Goal: Information Seeking & Learning: Learn about a topic

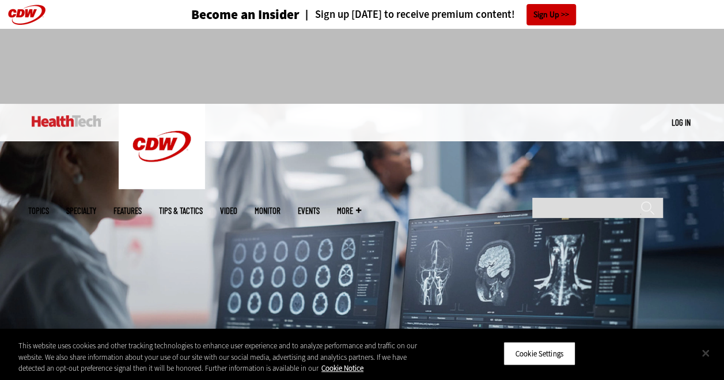
click at [705, 353] on button "Close" at bounding box center [705, 352] width 25 height 25
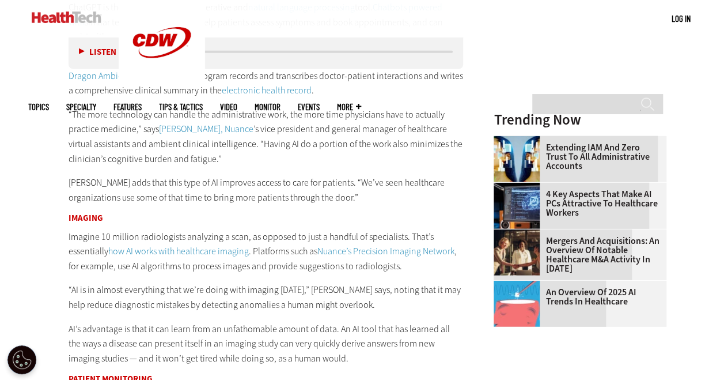
scroll to position [1473, 0]
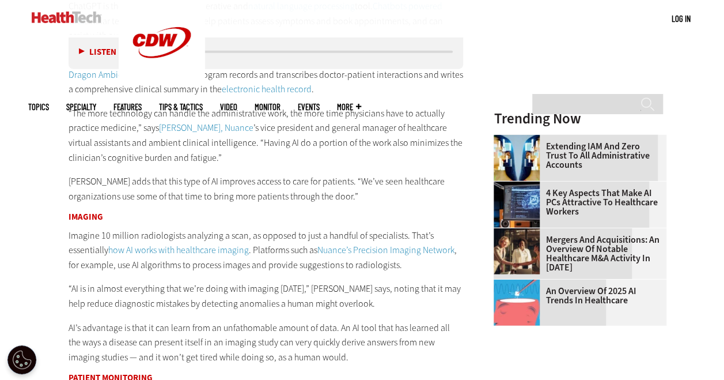
click at [181, 165] on div "What Are the Different Categories of Artificial Intelligence? AI can be categor…" at bounding box center [266, 6] width 395 height 1145
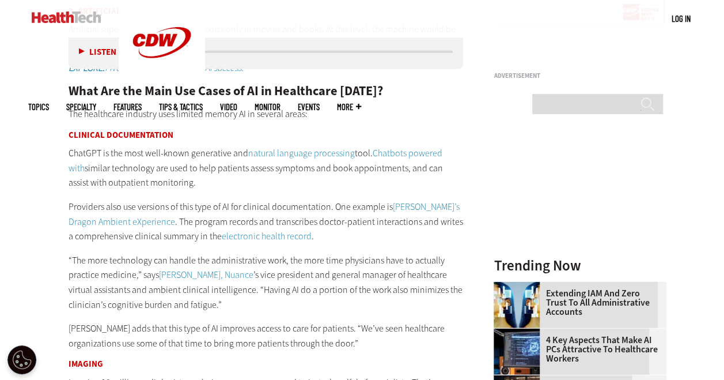
scroll to position [1327, 0]
drag, startPoint x: 94, startPoint y: 167, endPoint x: 305, endPoint y: 183, distance: 211.4
click at [305, 183] on p "ChatGPT is the most well-known generative and natural language processing tool.…" at bounding box center [266, 167] width 395 height 44
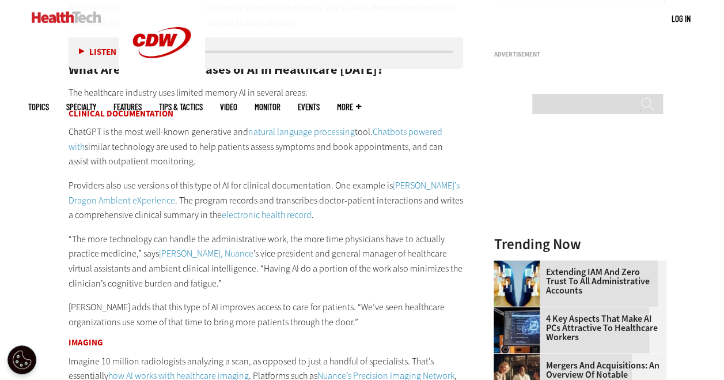
scroll to position [1347, 0]
click at [252, 130] on link "natural language processing" at bounding box center [301, 132] width 107 height 12
click at [244, 159] on p "ChatGPT is the most well-known generative and natural language processing tool.…" at bounding box center [266, 147] width 395 height 44
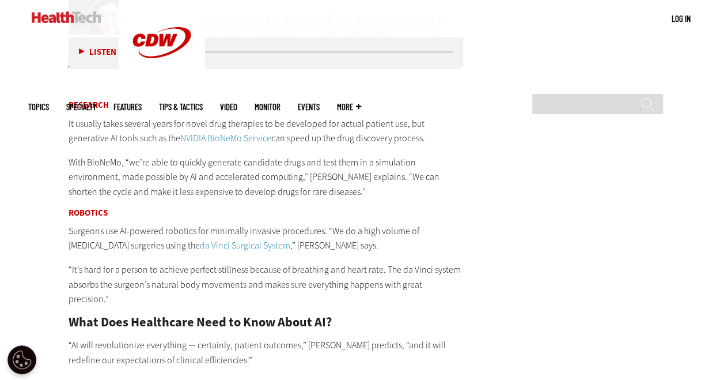
scroll to position [2089, 0]
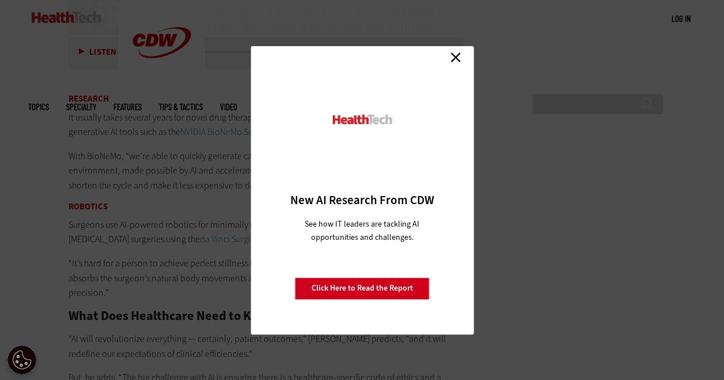
click at [456, 52] on link "Close" at bounding box center [455, 57] width 17 height 17
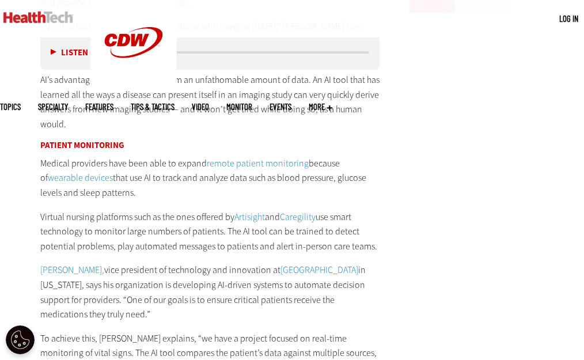
scroll to position [0, 0]
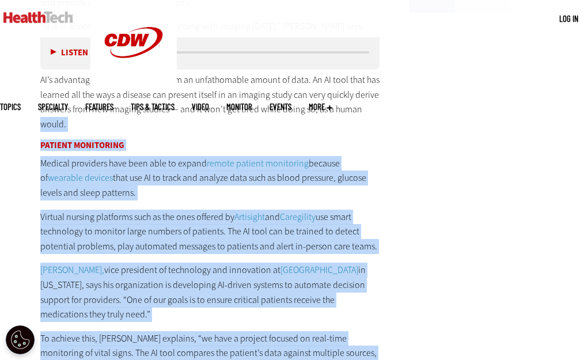
drag, startPoint x: 364, startPoint y: 82, endPoint x: 457, endPoint y: 42, distance: 101.4
click at [457, 42] on main "Home » Data Analytics Close New AI Research From CDW See how IT leaders are tac…" at bounding box center [292, 19] width 584 height 2929
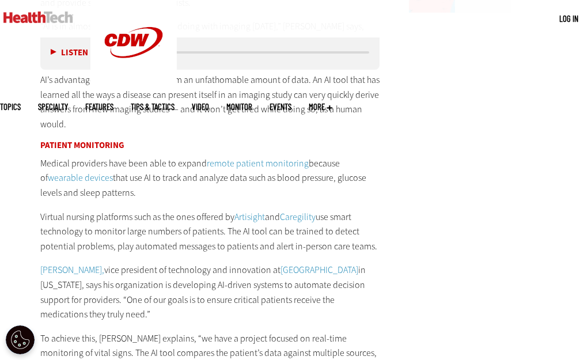
click at [502, 97] on main "Home » Data Analytics Close New AI Research From CDW See how IT leaders are tac…" at bounding box center [292, 19] width 584 height 2929
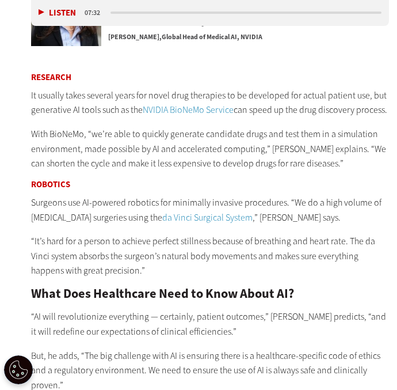
click at [371, 73] on h3 "Research" at bounding box center [210, 77] width 358 height 9
click at [202, 88] on p "It usually takes several years for novel drug therapies to be developed for act…" at bounding box center [210, 102] width 358 height 29
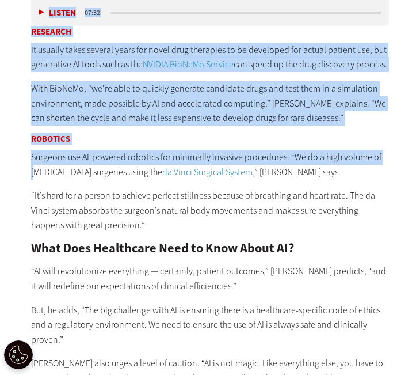
drag, startPoint x: 0, startPoint y: 154, endPoint x: 35, endPoint y: 149, distance: 35.0
click at [35, 149] on main "Home » Data Analytics Close New AI Research From CDW See how IT leaders are tac…" at bounding box center [198, 166] width 397 height 3958
click at [312, 87] on p "With BioNeMo, “we’re able to quickly generate candidate drugs and test them in …" at bounding box center [210, 103] width 358 height 44
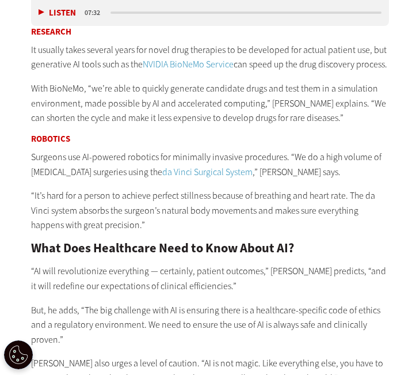
click at [0, 97] on html "Skip to main content Become an Insider Sign up [DATE] to receive premium conten…" at bounding box center [198, 163] width 397 height 4870
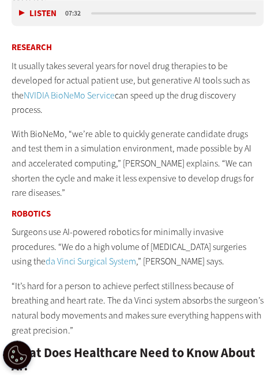
click at [204, 278] on p "“It’s hard for a person to achieve perfect stillness because of breathing and h…" at bounding box center [138, 307] width 252 height 59
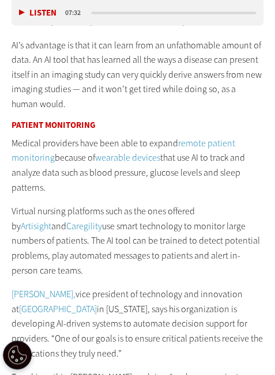
scroll to position [2020, 0]
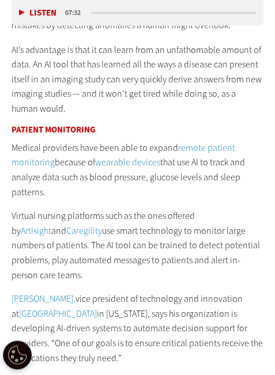
click at [222, 142] on p "Medical providers have been able to expand remote patient monitoring because of…" at bounding box center [138, 169] width 252 height 59
click at [204, 141] on link "remote patient monitoring" at bounding box center [124, 154] width 224 height 27
click at [234, 140] on p "Medical providers have been able to expand remote patient monitoring because of…" at bounding box center [138, 169] width 252 height 59
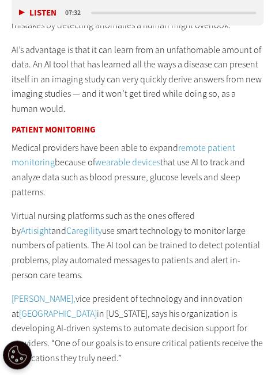
click at [204, 140] on p "Medical providers have been able to expand remote patient monitoring because of…" at bounding box center [138, 169] width 252 height 59
click at [195, 208] on p "Virtual nursing platforms such as the ones offered by Artisight and Caregility …" at bounding box center [138, 245] width 252 height 74
click at [221, 147] on p "Medical providers have been able to expand remote patient monitoring because of…" at bounding box center [138, 169] width 252 height 59
click at [210, 208] on p "Virtual nursing platforms such as the ones offered by Artisight and Caregility …" at bounding box center [138, 245] width 252 height 74
click at [185, 208] on p "Virtual nursing platforms such as the ones offered by Artisight and Caregility …" at bounding box center [138, 245] width 252 height 74
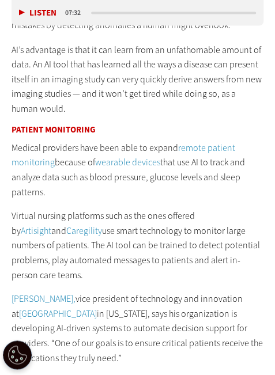
click at [51, 224] on link "Artisight" at bounding box center [36, 230] width 31 height 12
click at [228, 140] on p "Medical providers have been able to expand remote patient monitoring because of…" at bounding box center [138, 169] width 252 height 59
click at [196, 149] on p "Medical providers have been able to expand remote patient monitoring because of…" at bounding box center [138, 169] width 252 height 59
click at [213, 140] on p "Medical providers have been able to expand remote patient monitoring because of…" at bounding box center [138, 169] width 252 height 59
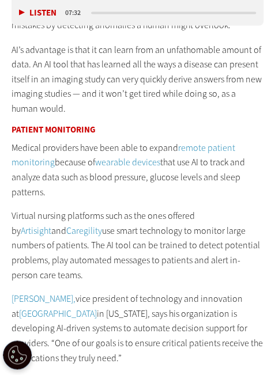
click at [170, 146] on p "Medical providers have been able to expand remote patient monitoring because of…" at bounding box center [138, 169] width 252 height 59
click at [251, 156] on p "Medical providers have been able to expand remote patient monitoring because of…" at bounding box center [138, 169] width 252 height 59
click at [239, 208] on p "Virtual nursing platforms such as the ones offered by Artisight and Caregility …" at bounding box center [138, 245] width 252 height 74
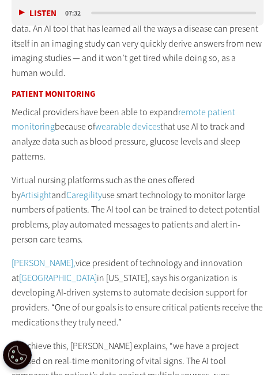
scroll to position [2066, 0]
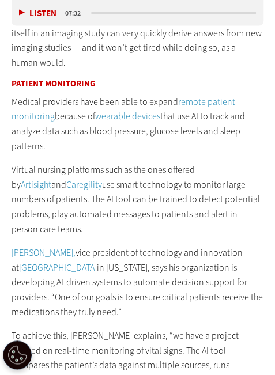
click at [100, 162] on p "Virtual nursing platforms such as the ones offered by Artisight and Caregility …" at bounding box center [138, 199] width 252 height 74
click at [111, 245] on p "Ryan Cameron, vice president of technology and innovation at Children’s Hospita…" at bounding box center [138, 282] width 252 height 74
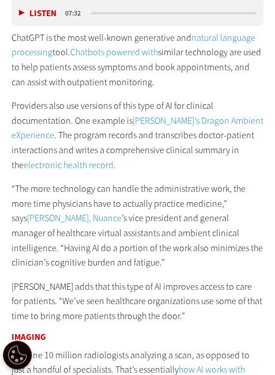
scroll to position [1584, 0]
